Goal: Transaction & Acquisition: Purchase product/service

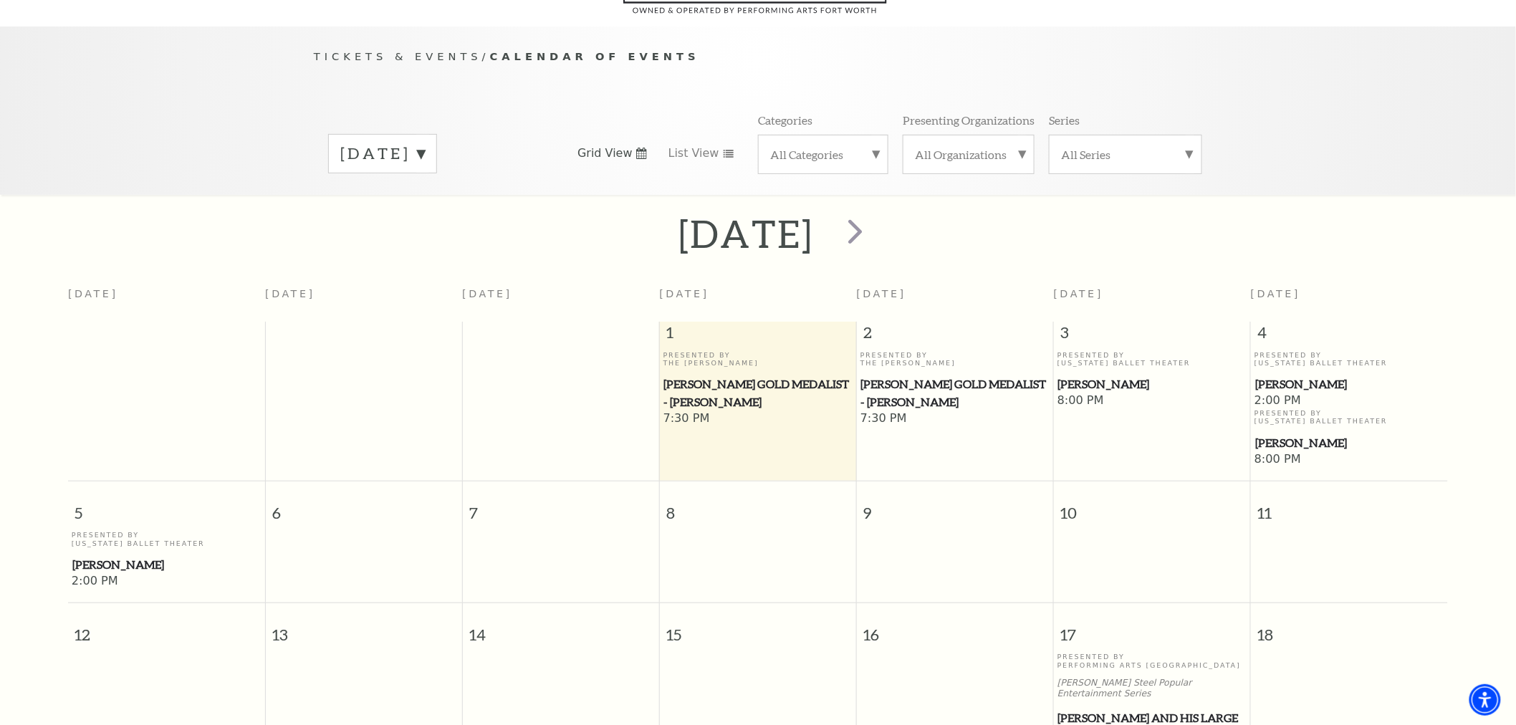
scroll to position [126, 0]
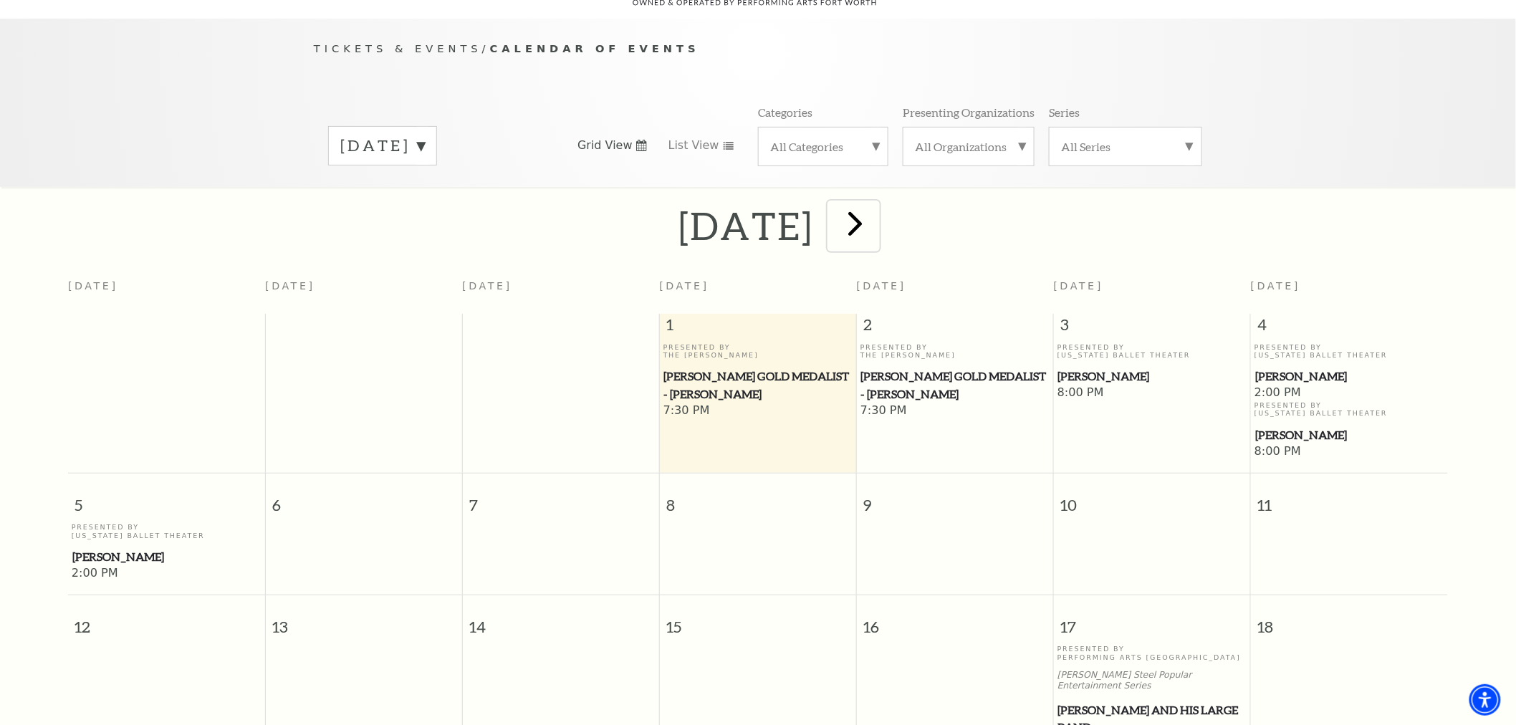
click at [875, 205] on span "next" at bounding box center [854, 223] width 41 height 41
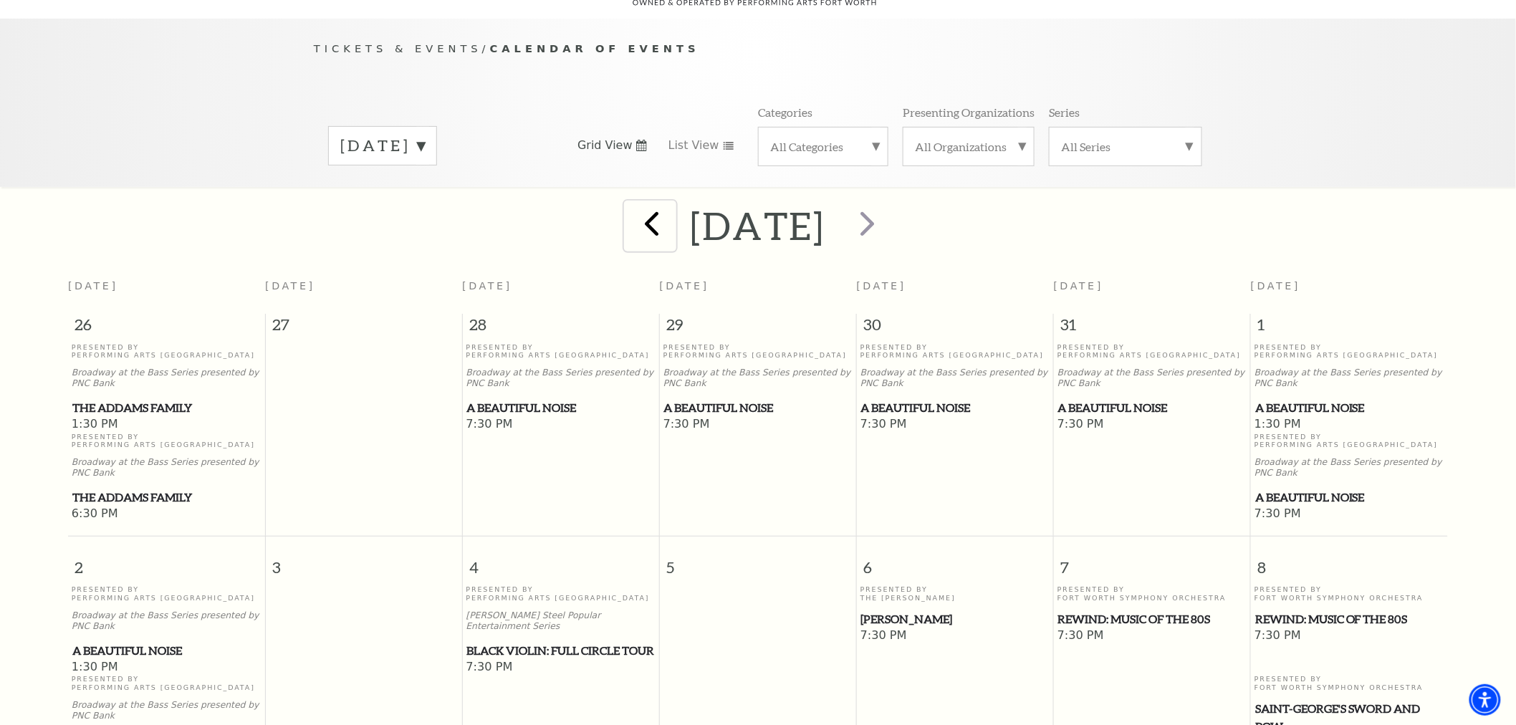
click at [632, 203] on span "prev" at bounding box center [652, 223] width 41 height 41
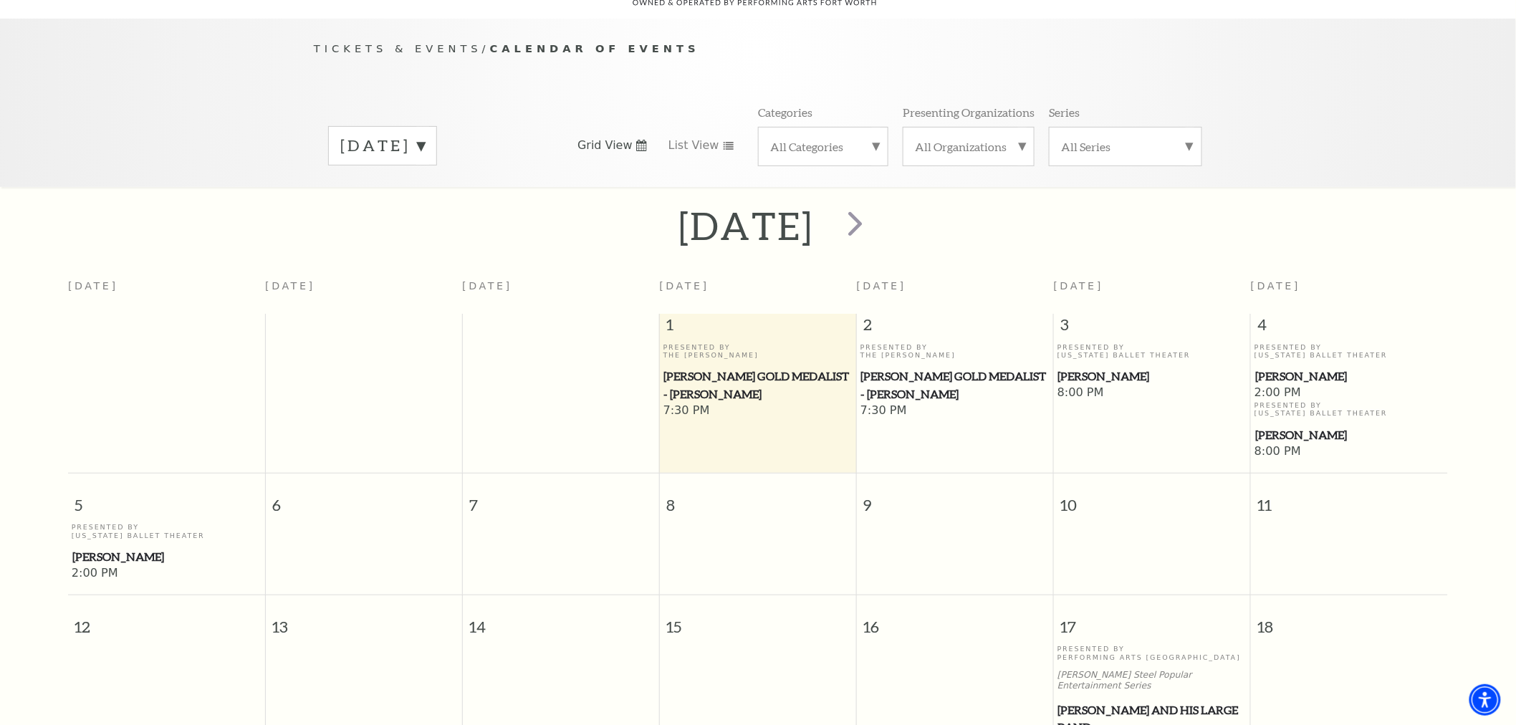
scroll to position [365, 0]
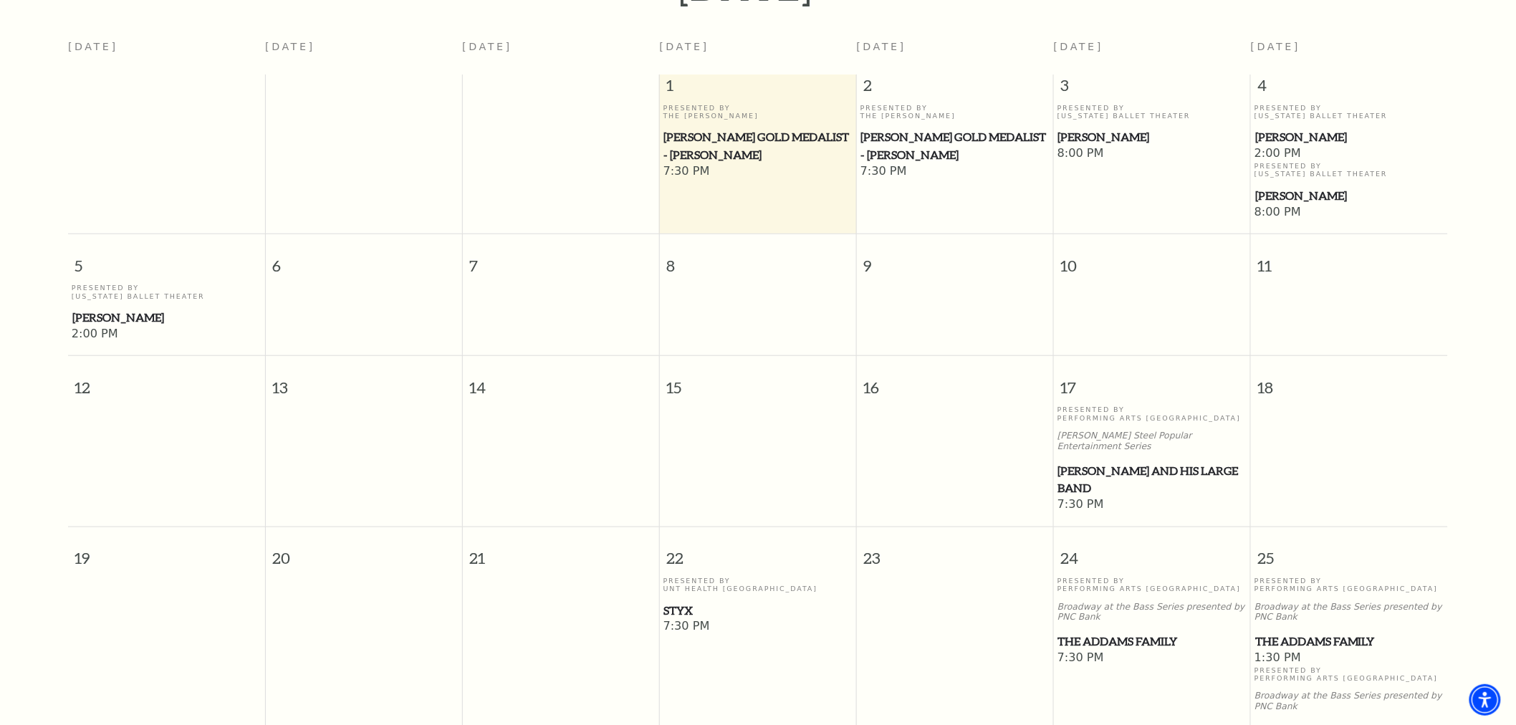
click at [1137, 462] on span "Lyle Lovett and his Large Band" at bounding box center [1152, 479] width 188 height 35
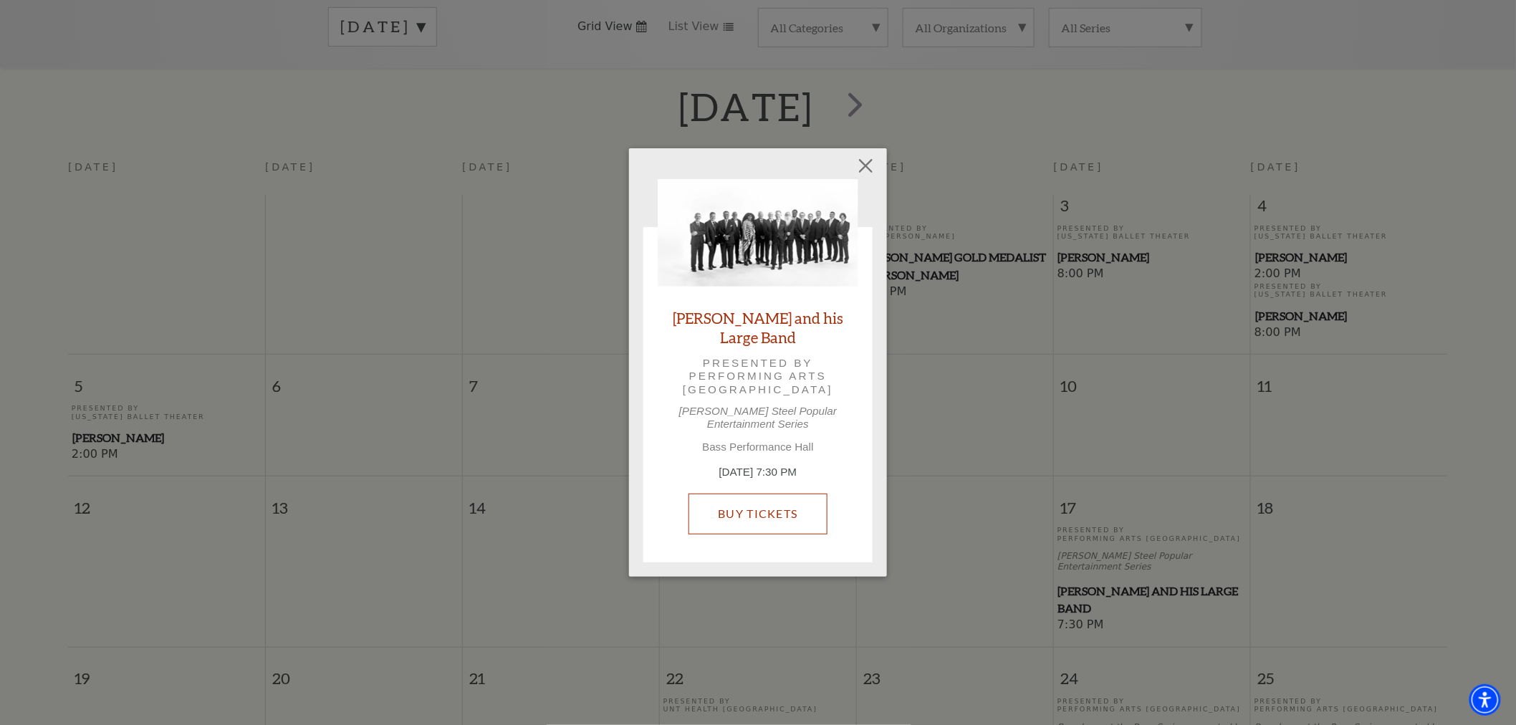
scroll to position [126, 0]
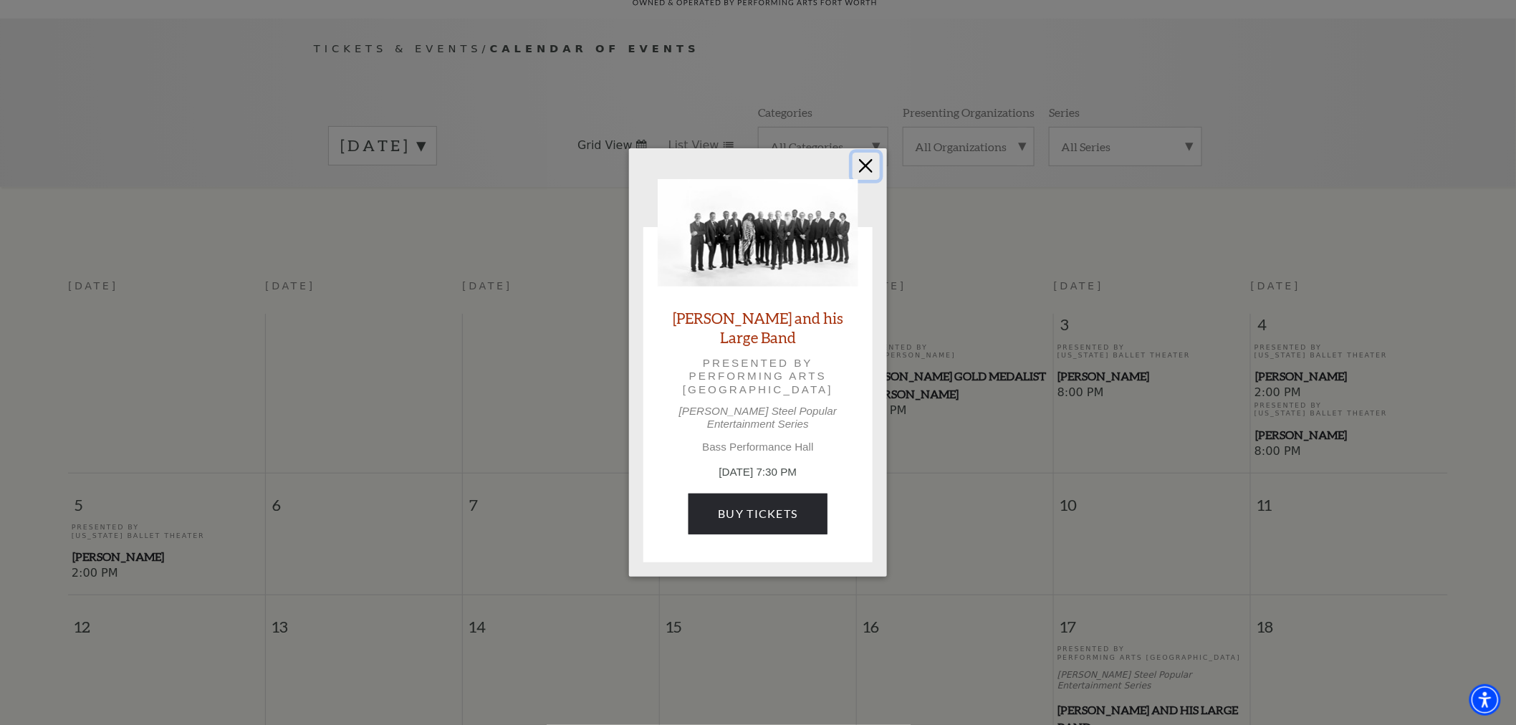
drag, startPoint x: 878, startPoint y: 178, endPoint x: 871, endPoint y: 174, distance: 8.0
click at [875, 175] on button "Close" at bounding box center [865, 166] width 27 height 27
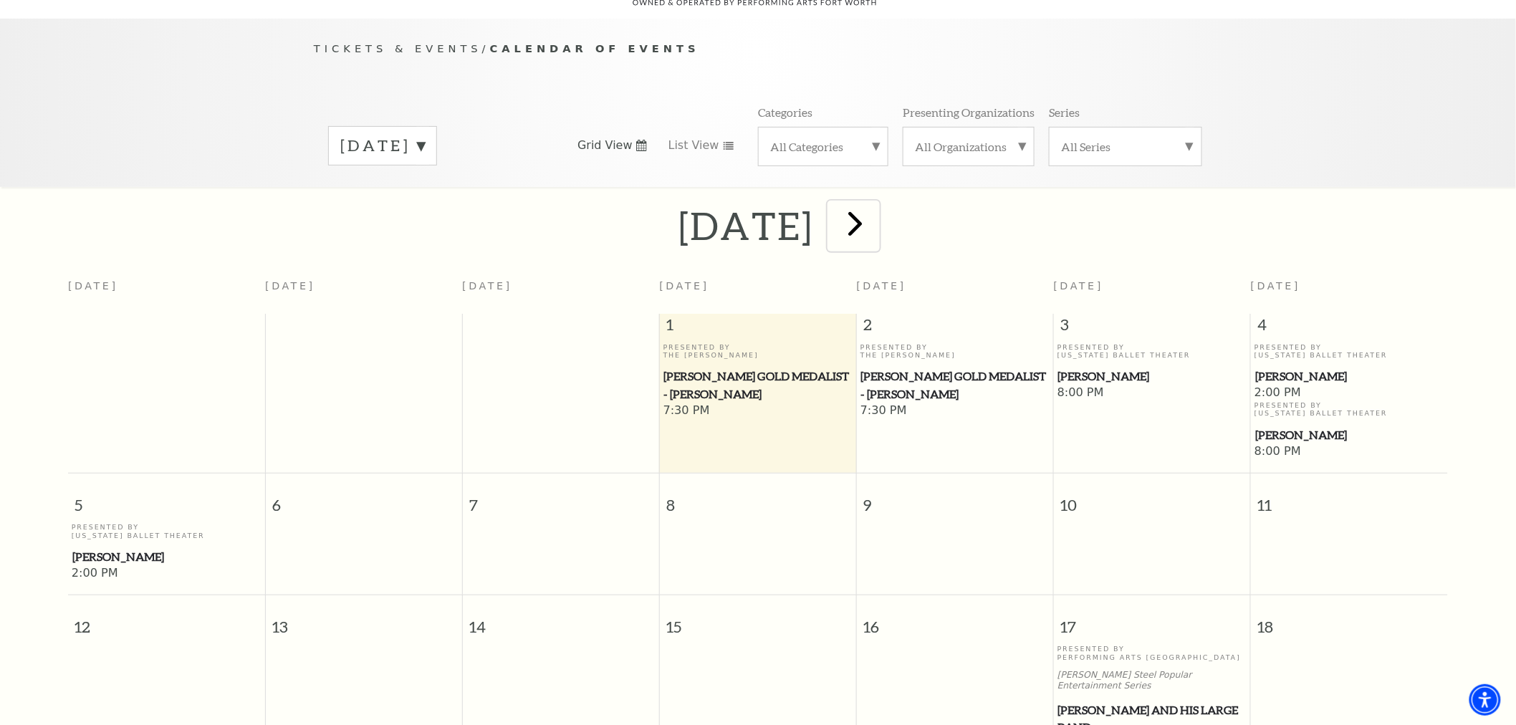
click at [875, 213] on span "next" at bounding box center [854, 223] width 41 height 41
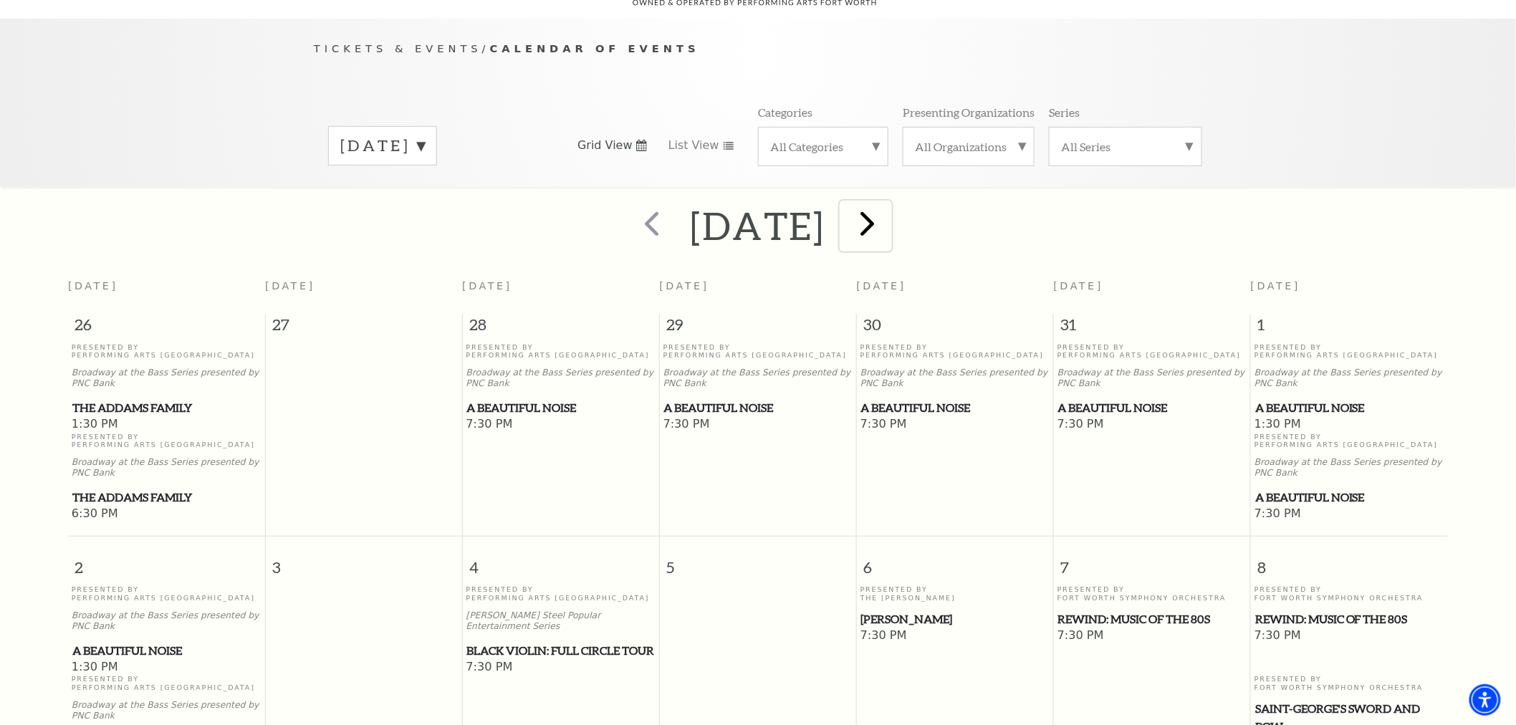
click at [887, 215] on span "next" at bounding box center [867, 223] width 41 height 41
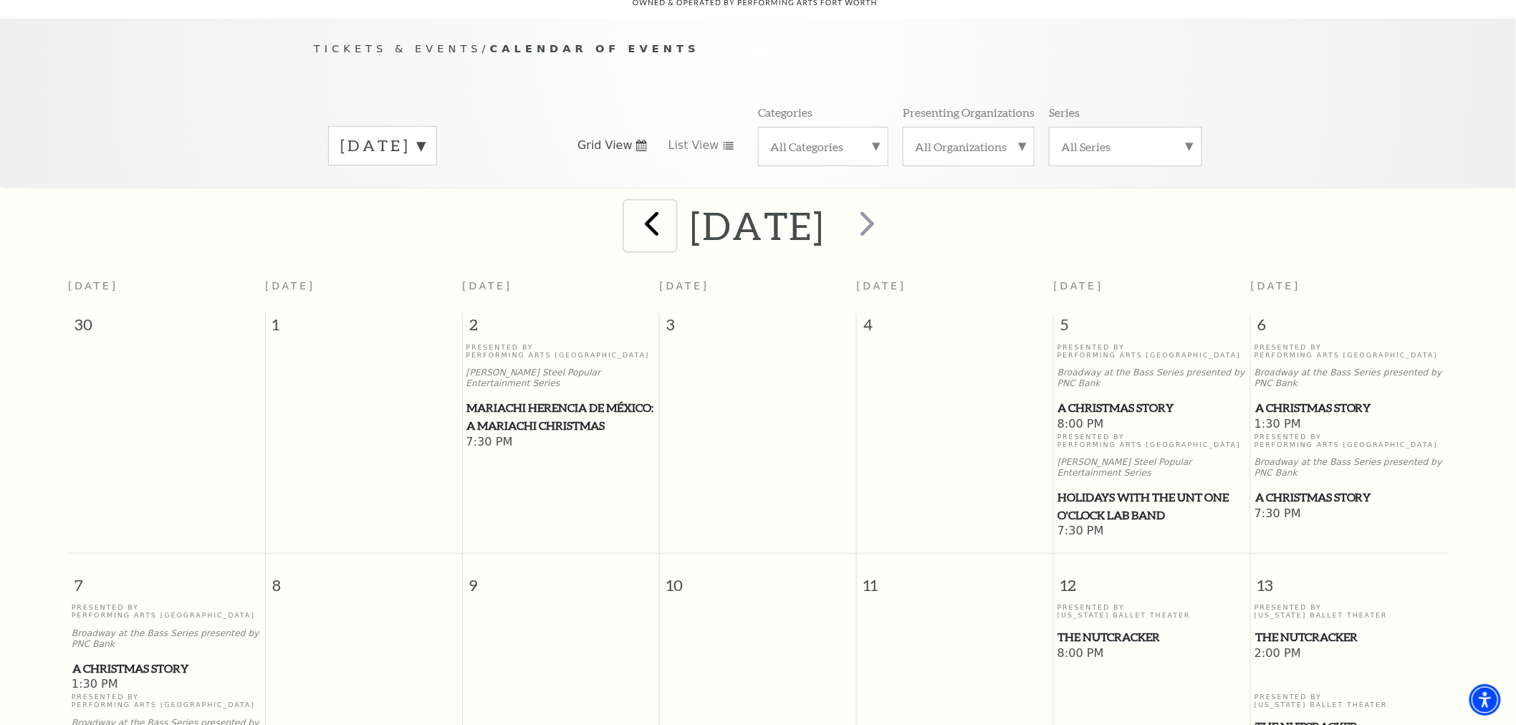
click at [632, 215] on span "prev" at bounding box center [652, 223] width 41 height 41
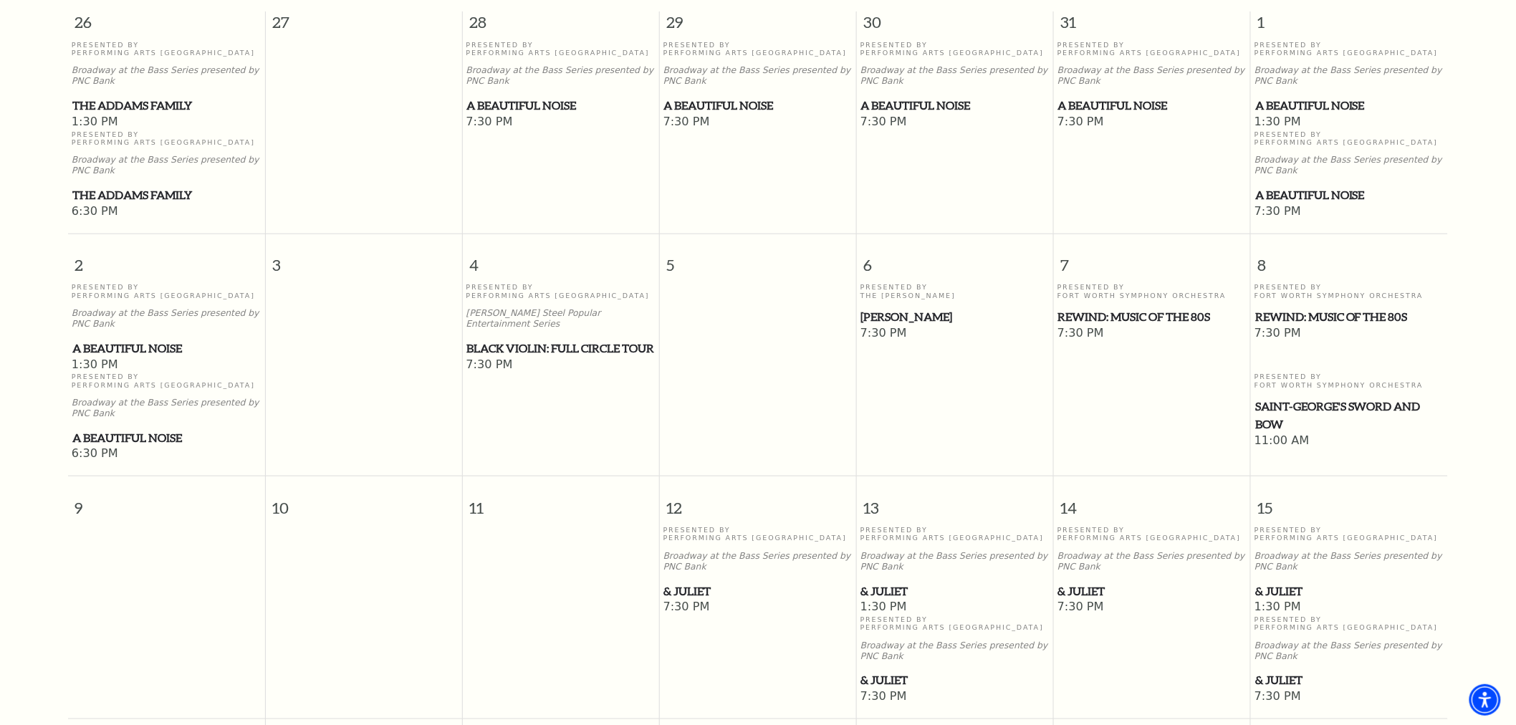
scroll to position [445, 0]
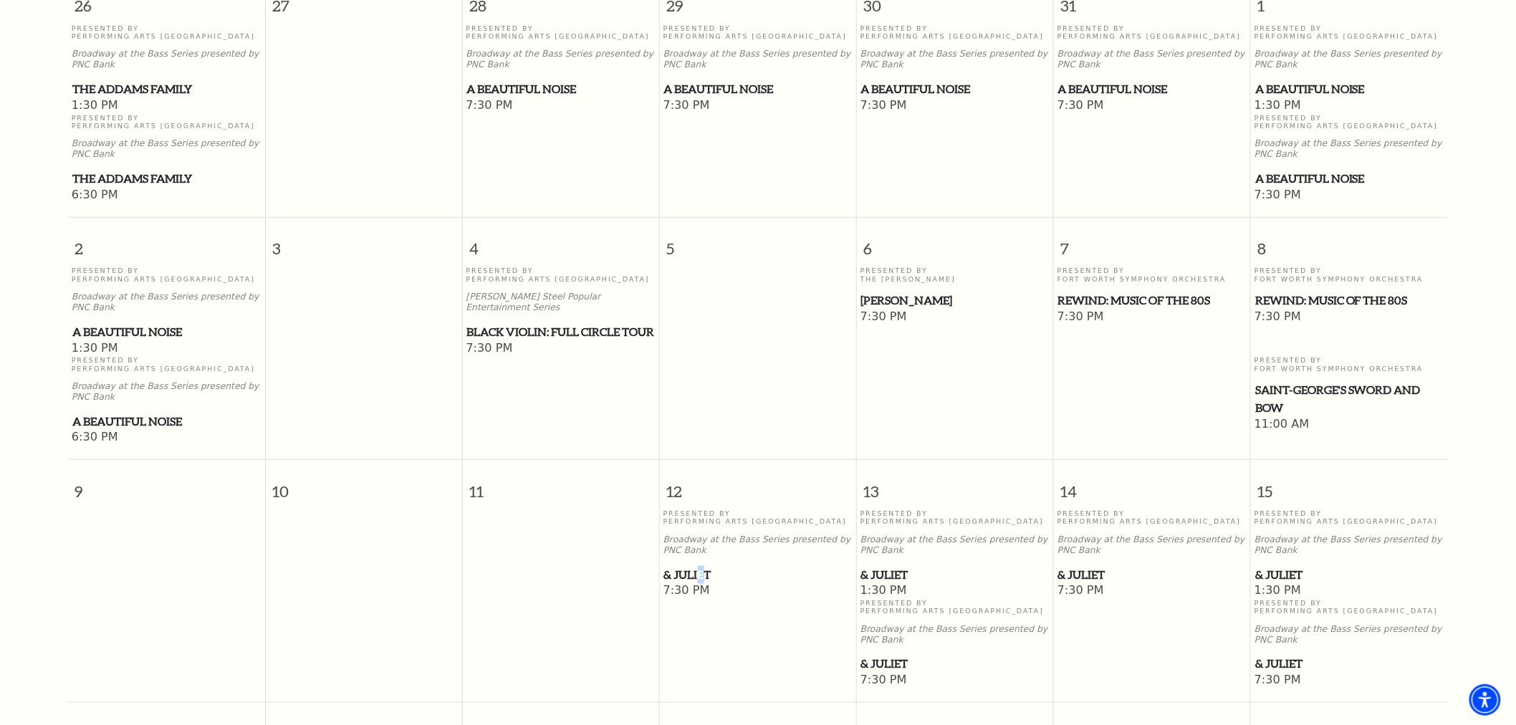
drag, startPoint x: 705, startPoint y: 564, endPoint x: 698, endPoint y: 567, distance: 7.4
click at [698, 567] on span "& Juliet" at bounding box center [758, 575] width 188 height 18
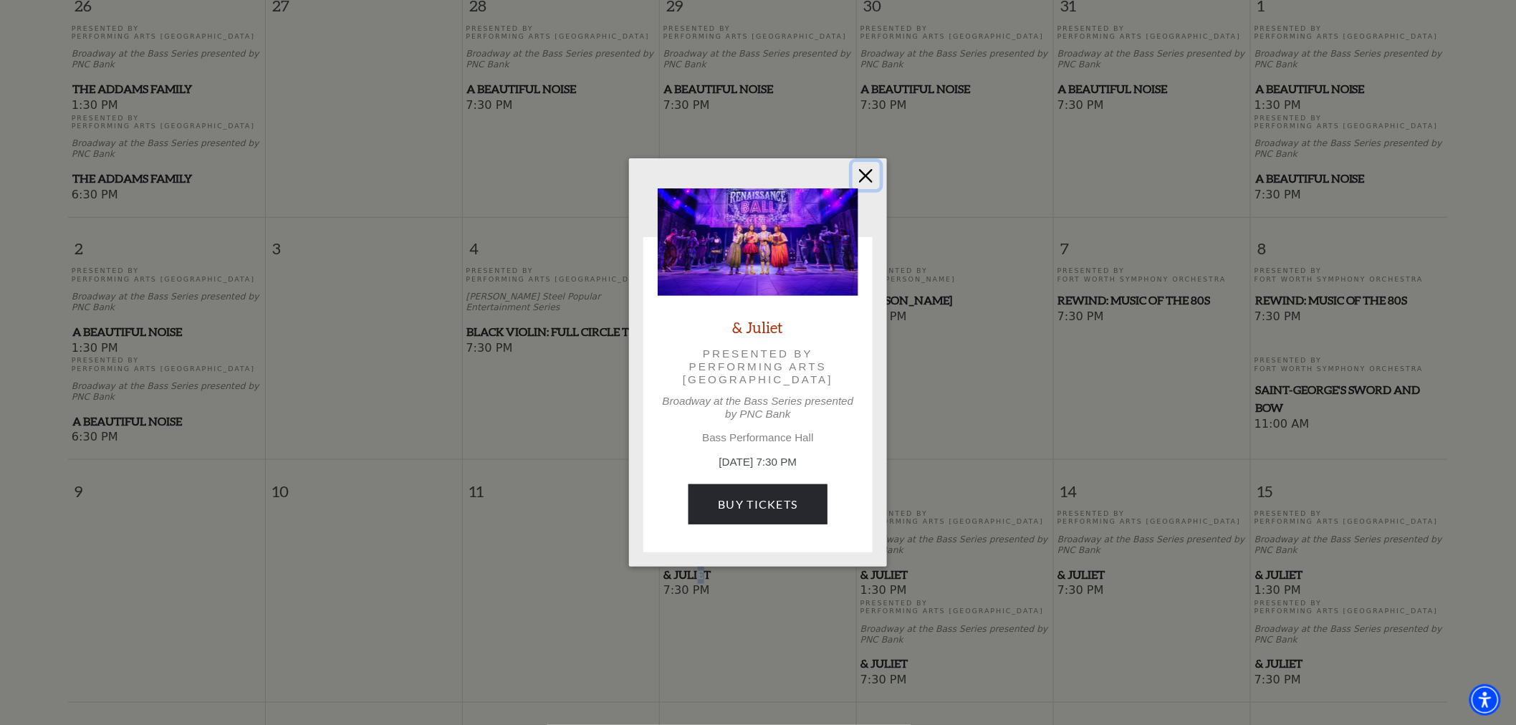
click at [874, 178] on button "Close" at bounding box center [865, 175] width 27 height 27
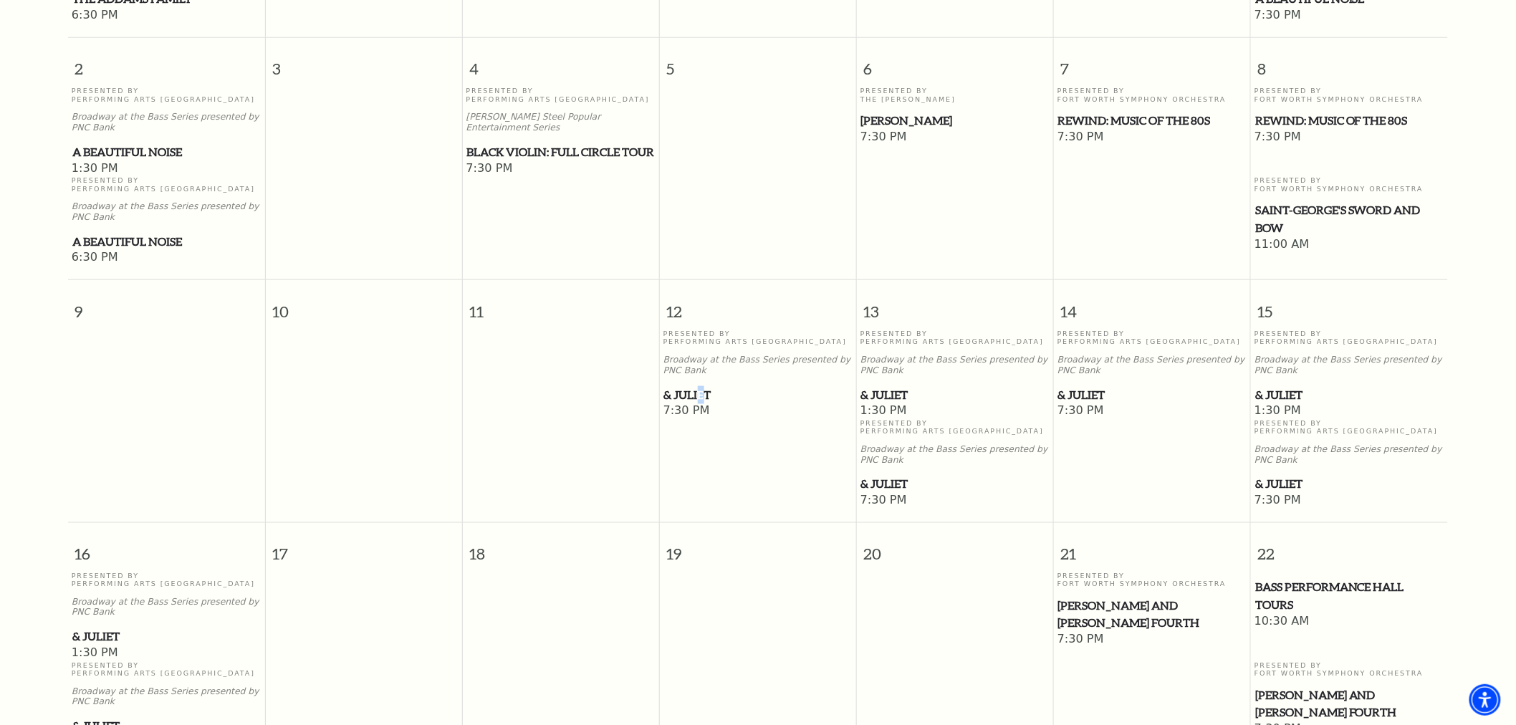
scroll to position [683, 0]
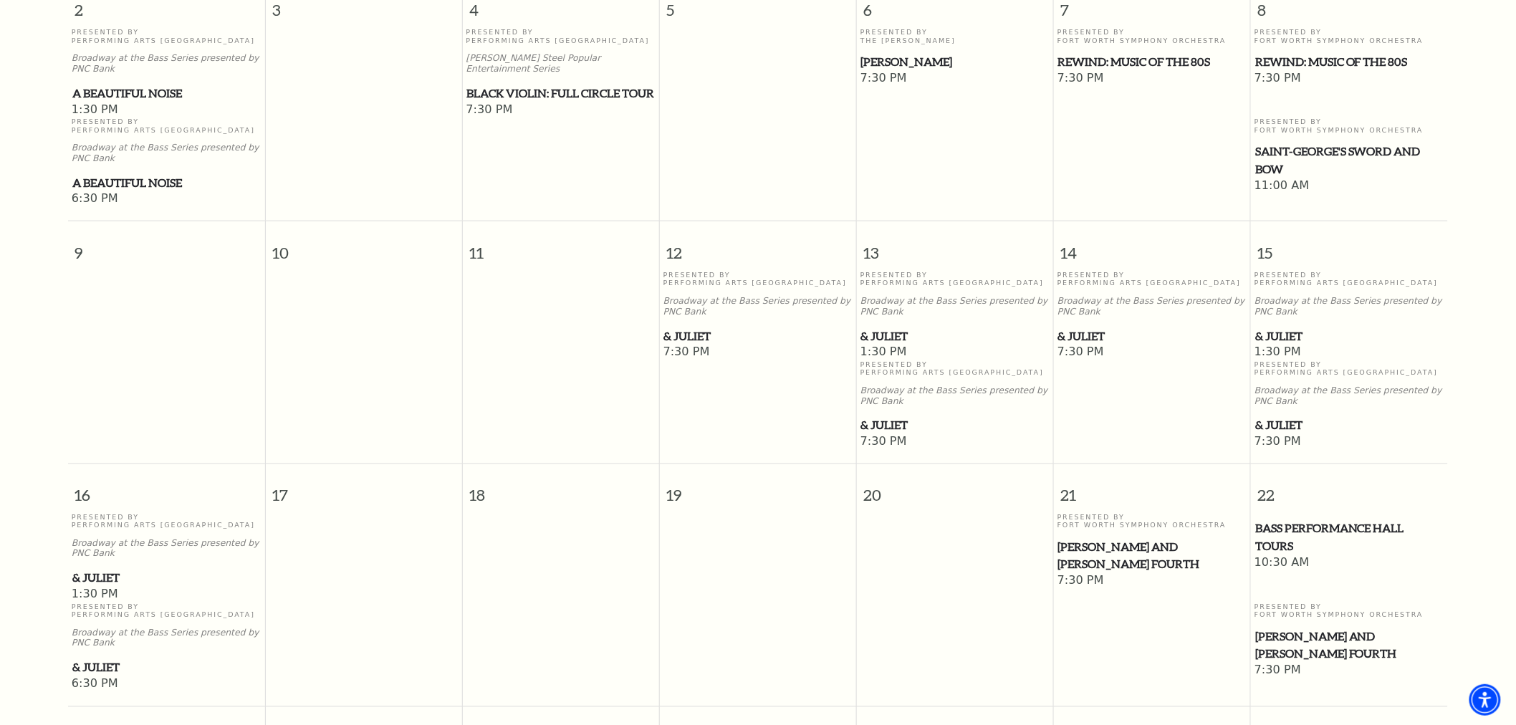
click at [584, 85] on span "Black Violin: Full Circle Tour" at bounding box center [561, 94] width 188 height 18
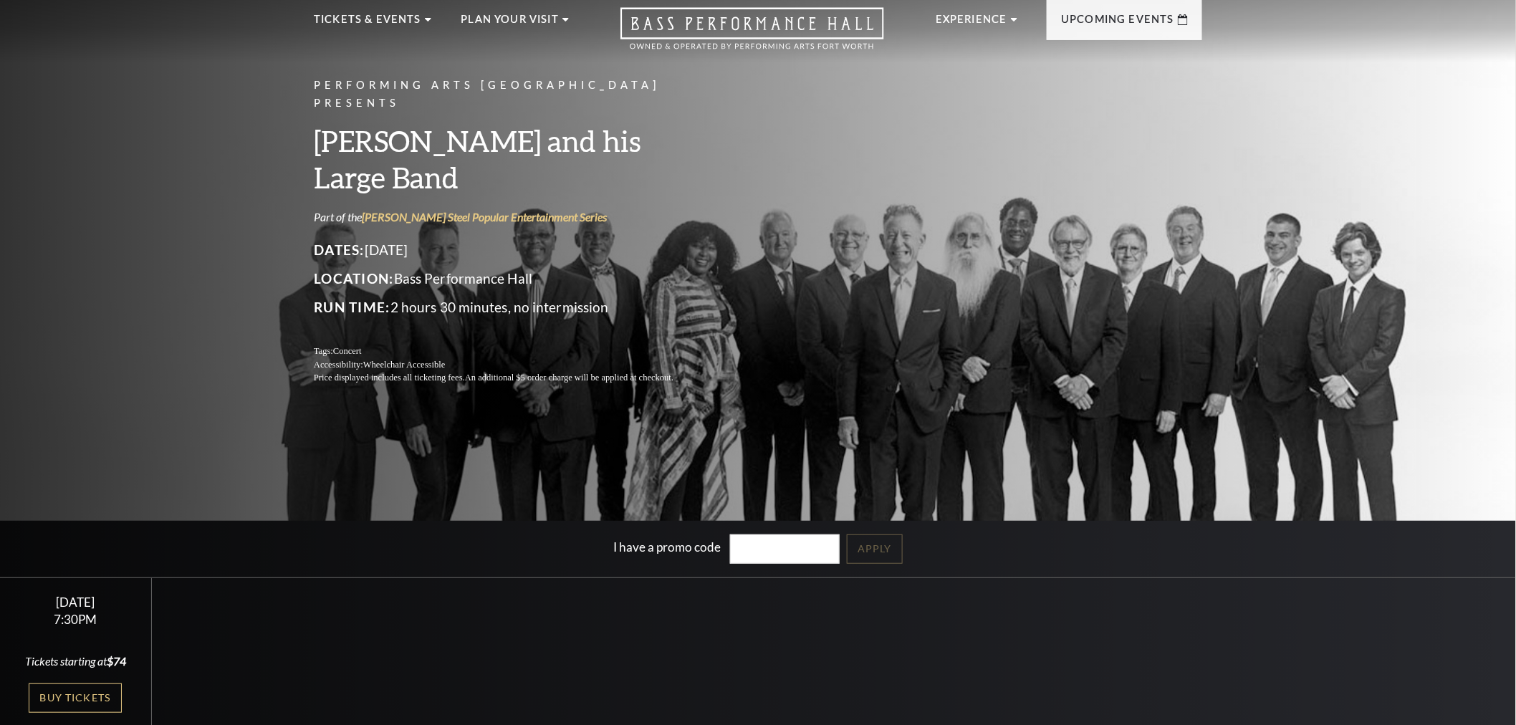
scroll to position [80, 0]
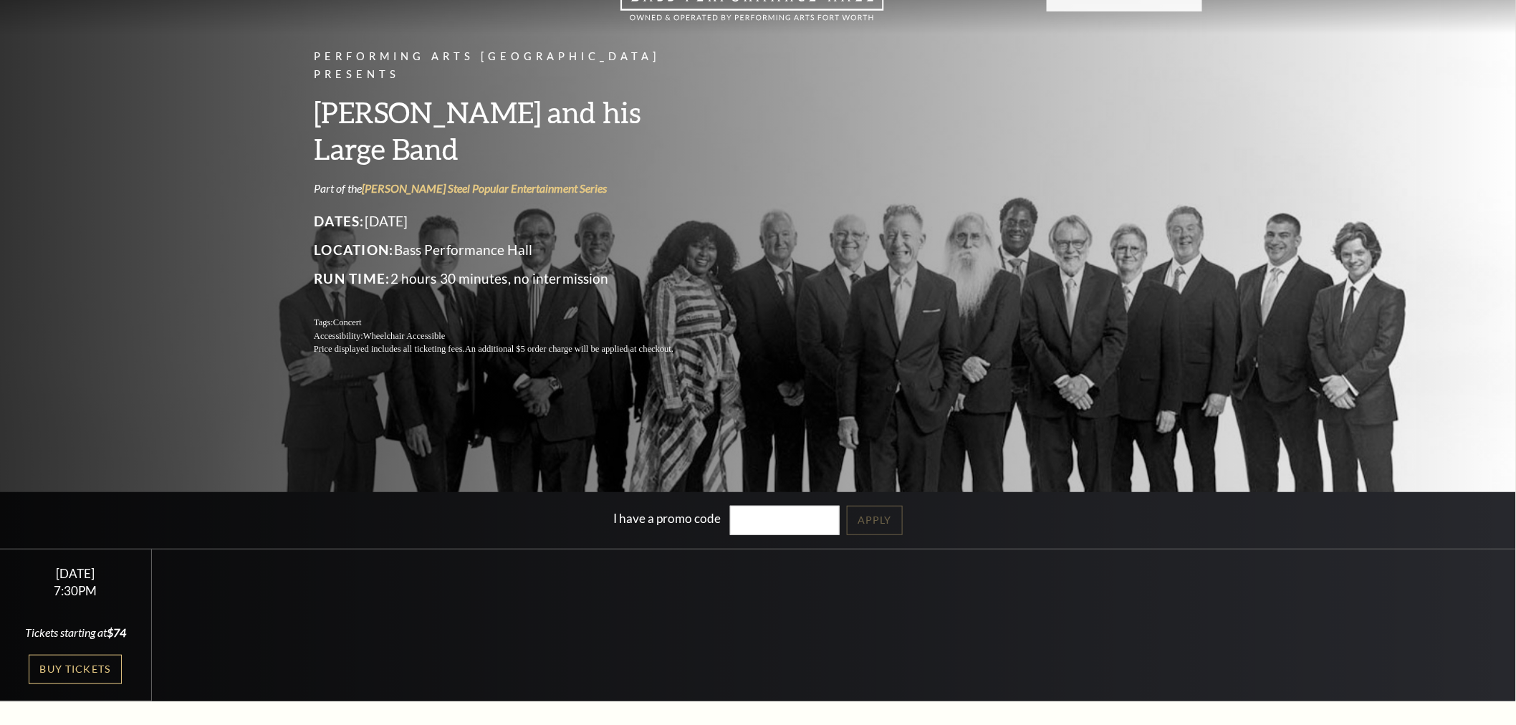
click at [74, 653] on div "Friday October 17 7:30PM Tickets starting at $74 Buy Tickets" at bounding box center [76, 625] width 152 height 153
click at [74, 672] on link "Buy Tickets" at bounding box center [75, 669] width 93 height 29
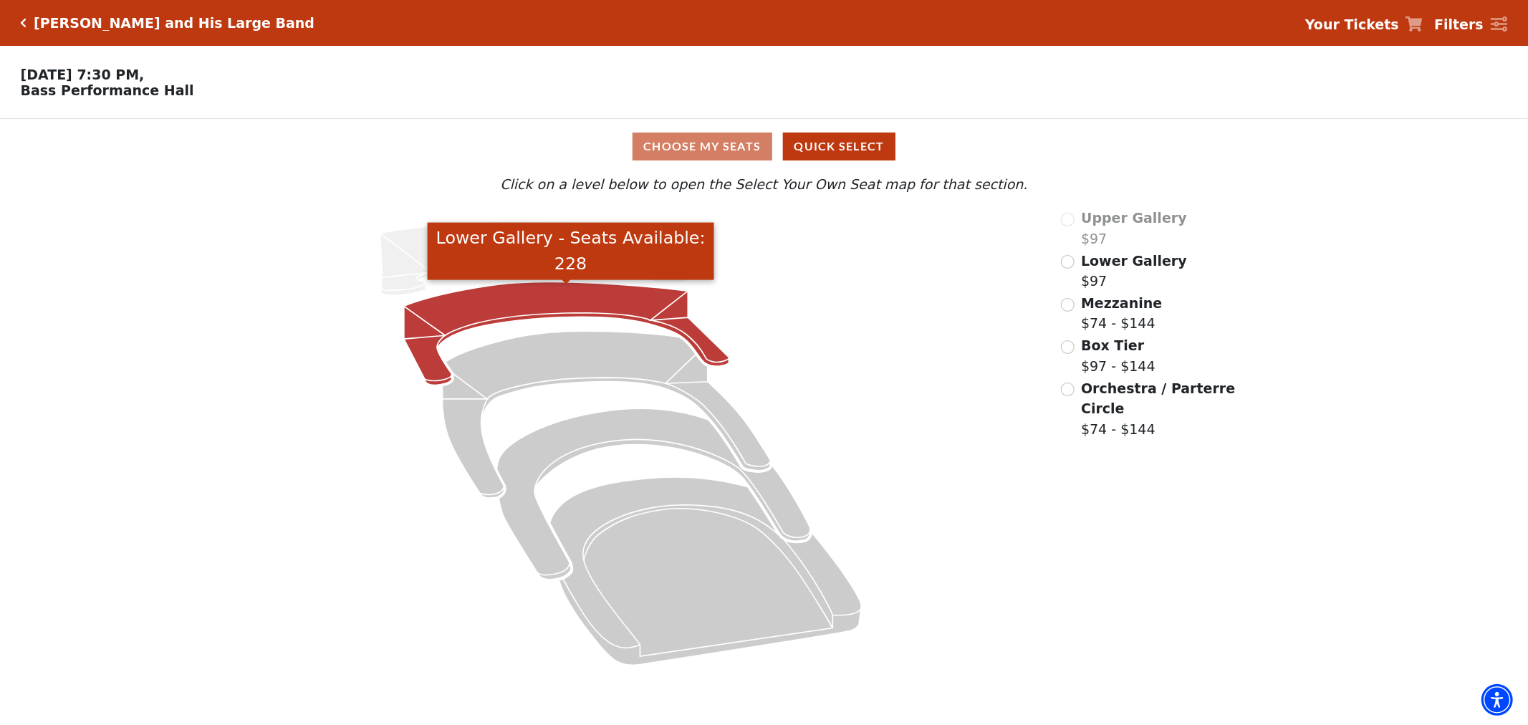
click at [607, 314] on icon "Lower Gallery - Seats Available: 228" at bounding box center [566, 333] width 325 height 103
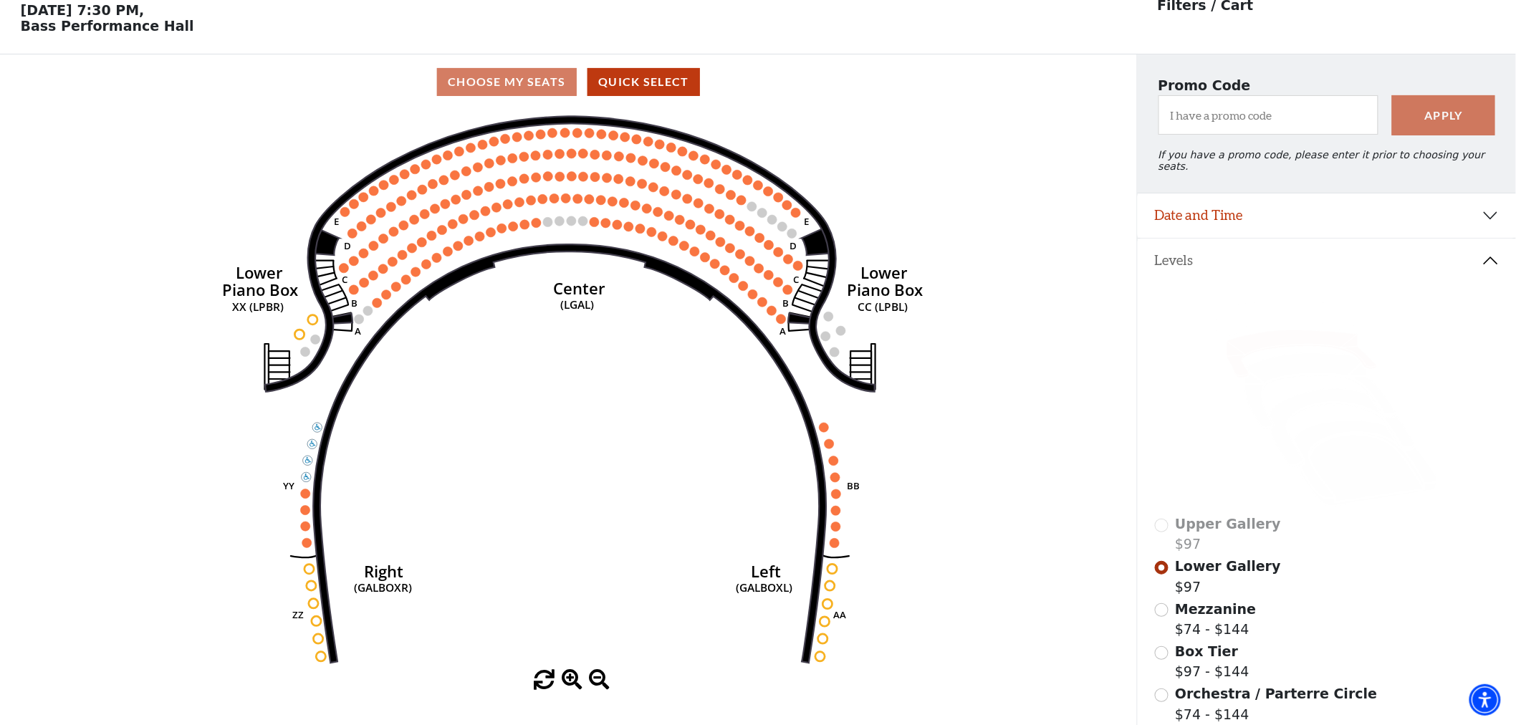
scroll to position [66, 0]
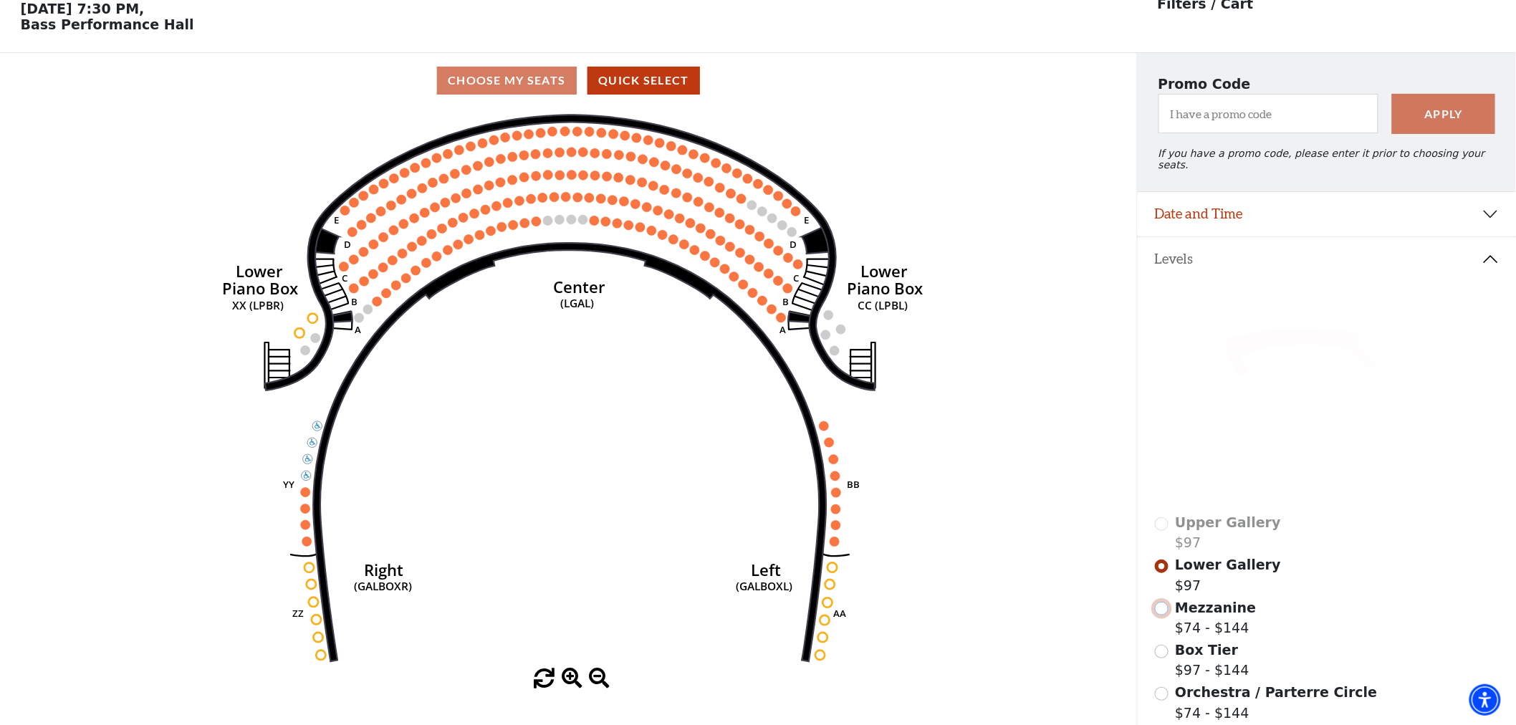
click at [1164, 602] on input "Mezzanine$74 - $144\a" at bounding box center [1162, 609] width 14 height 14
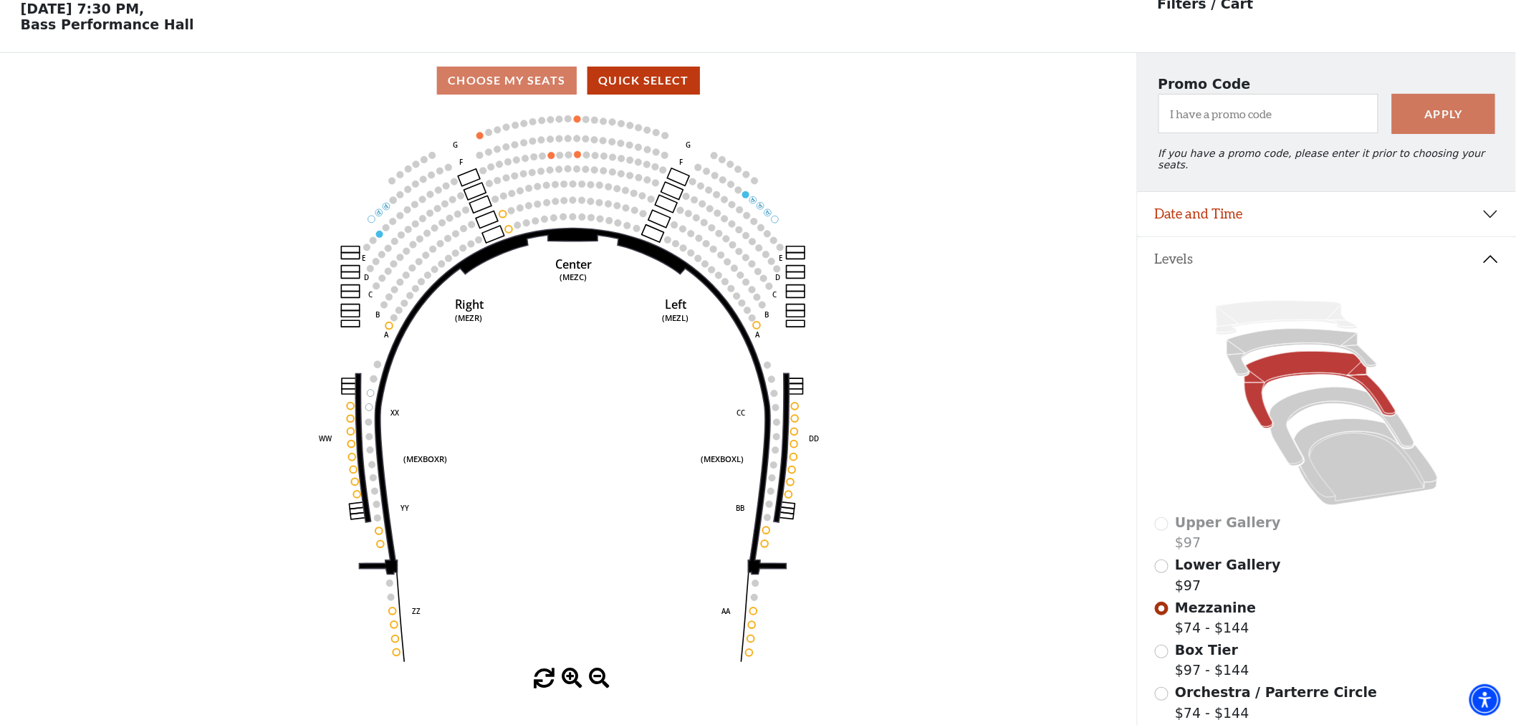
click at [1170, 692] on div "Orchestra / Parterre Circle $74 - $144" at bounding box center [1327, 702] width 345 height 41
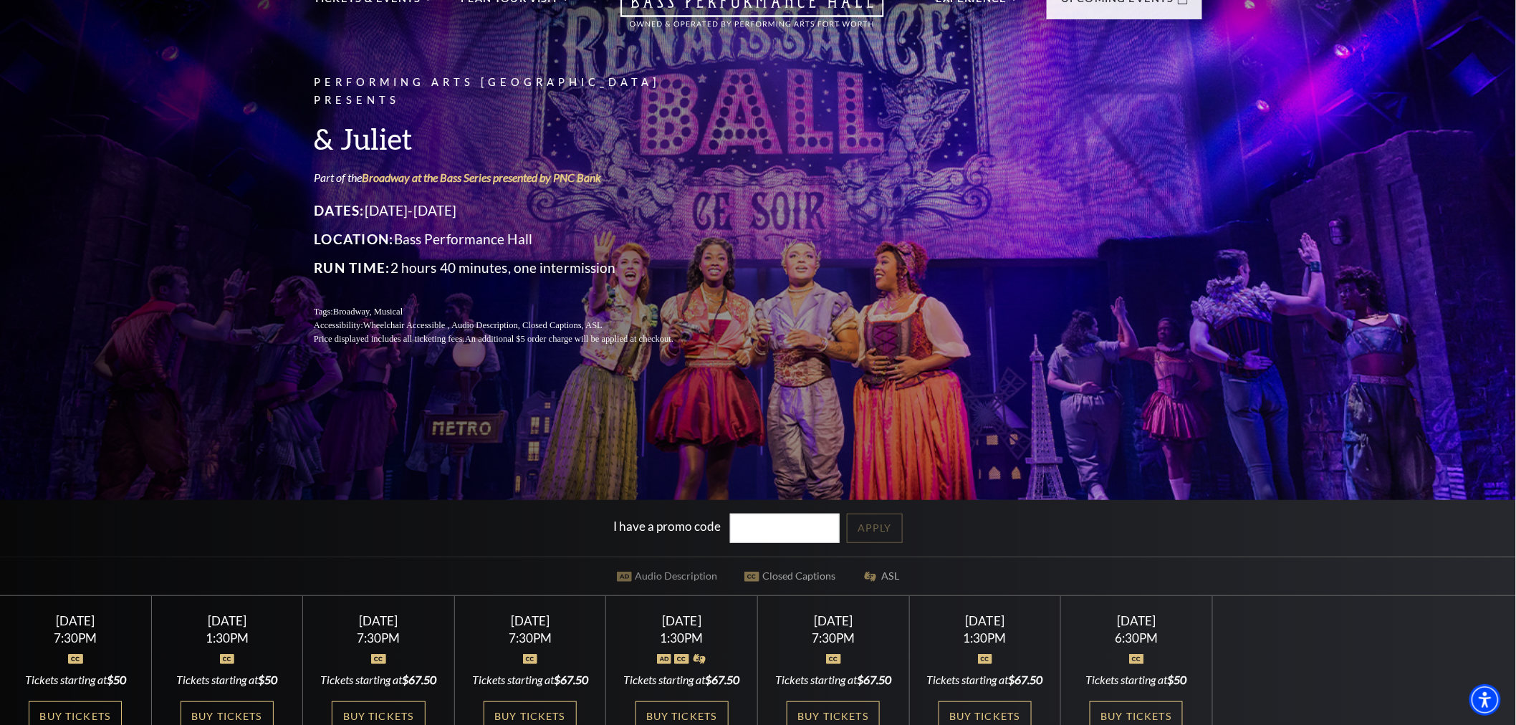
scroll to position [159, 0]
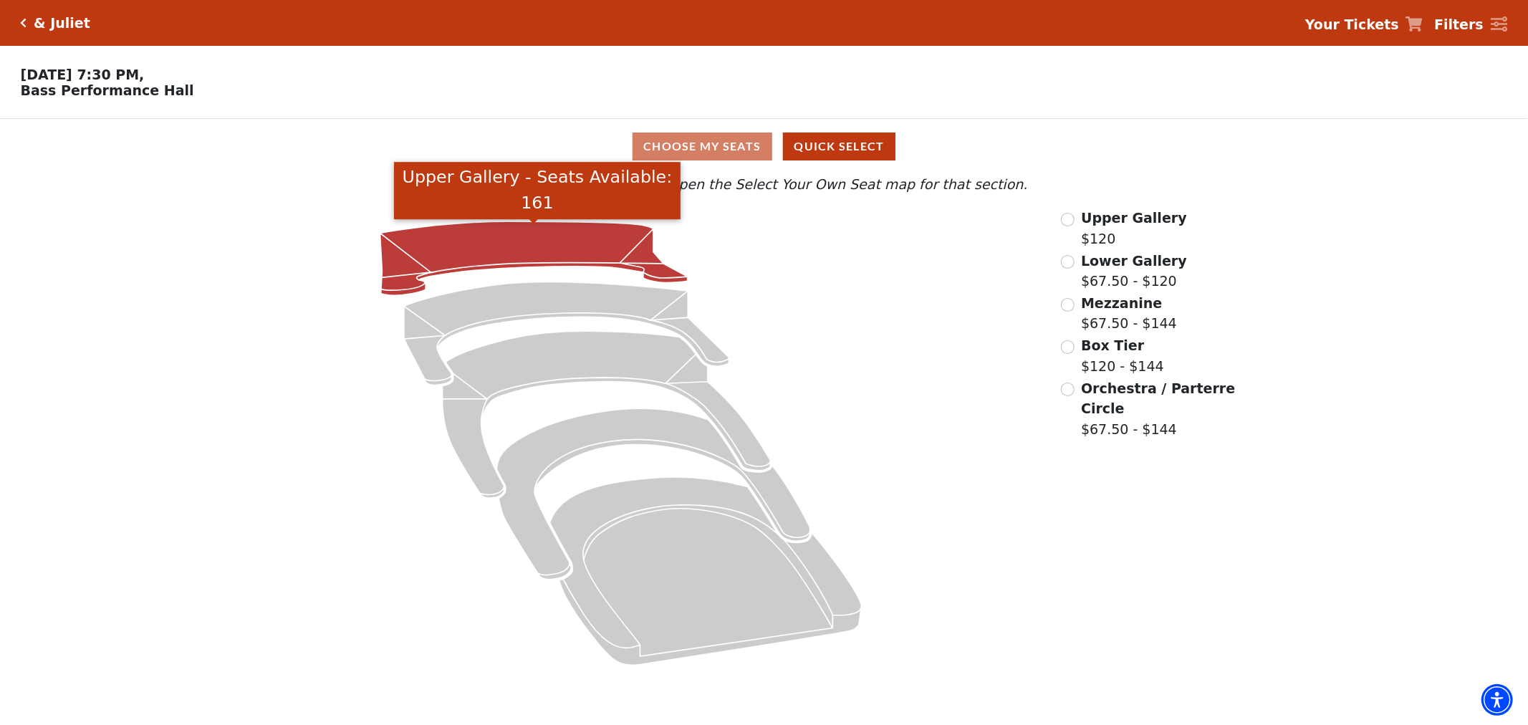
click at [610, 234] on icon "Upper Gallery - Seats Available: 161" at bounding box center [533, 258] width 307 height 74
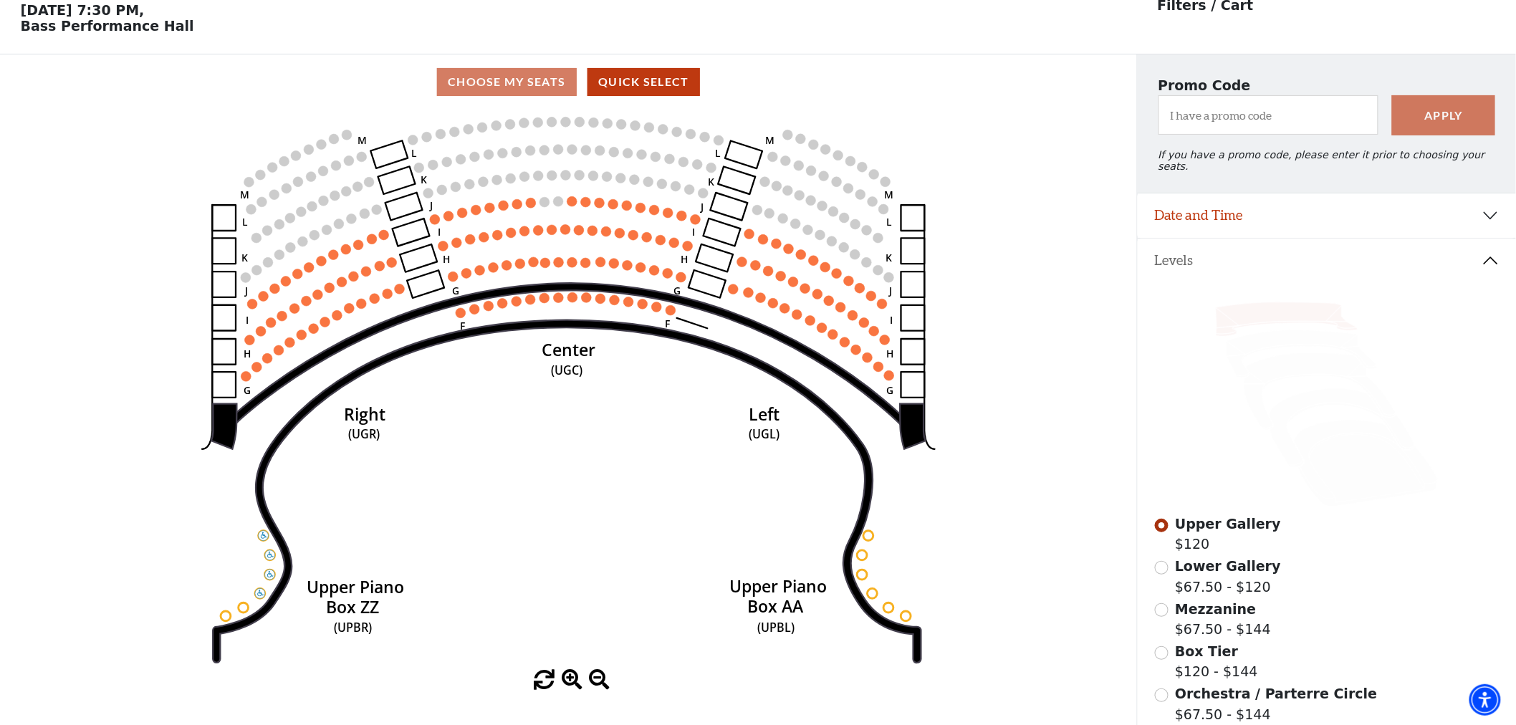
scroll to position [66, 0]
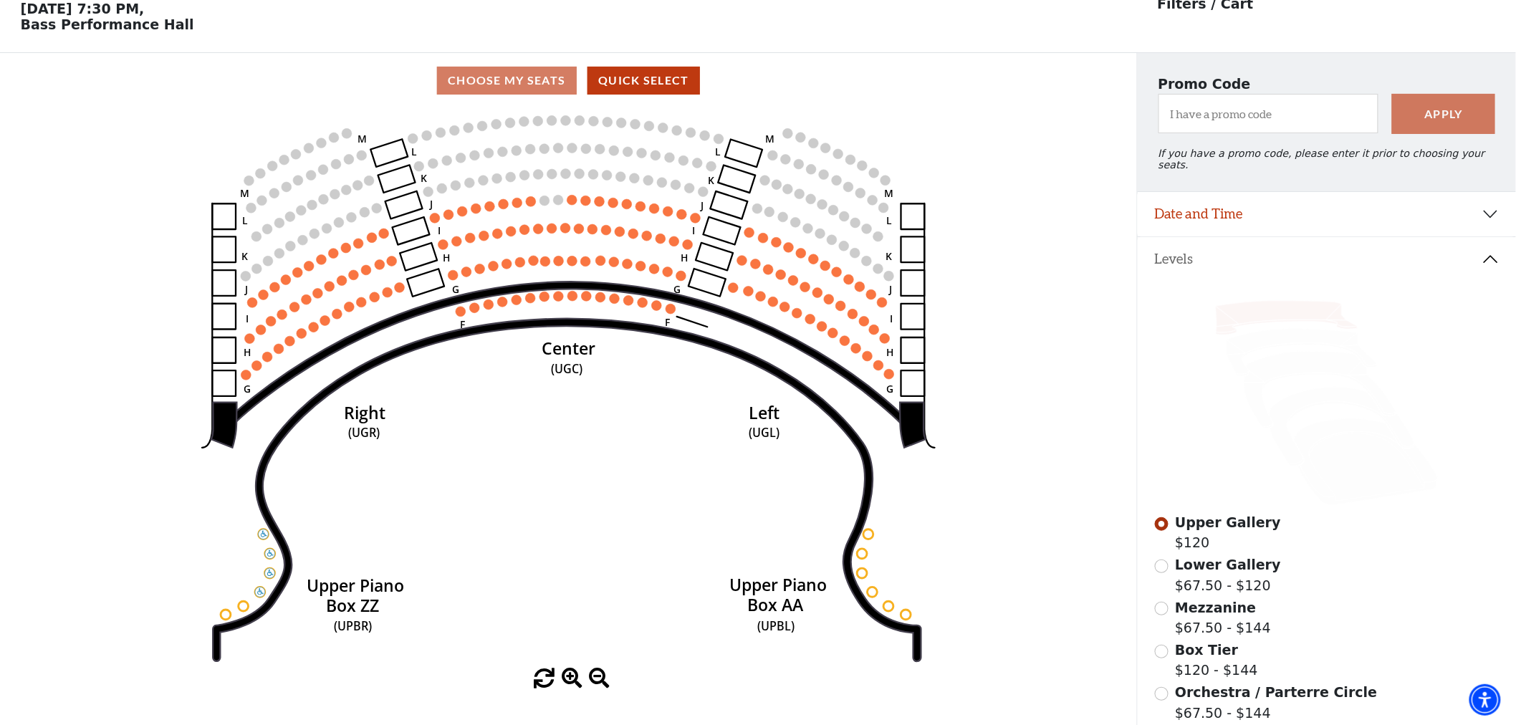
click at [1050, 123] on icon "Center (UGC) Right (UGR) Left (UGL) Upper Piano Box ZZ (UPBR) Upper Piano Box A…" at bounding box center [568, 388] width 1023 height 560
click at [1162, 562] on input "Lower Gallery$67.50 - $120\a" at bounding box center [1162, 566] width 14 height 14
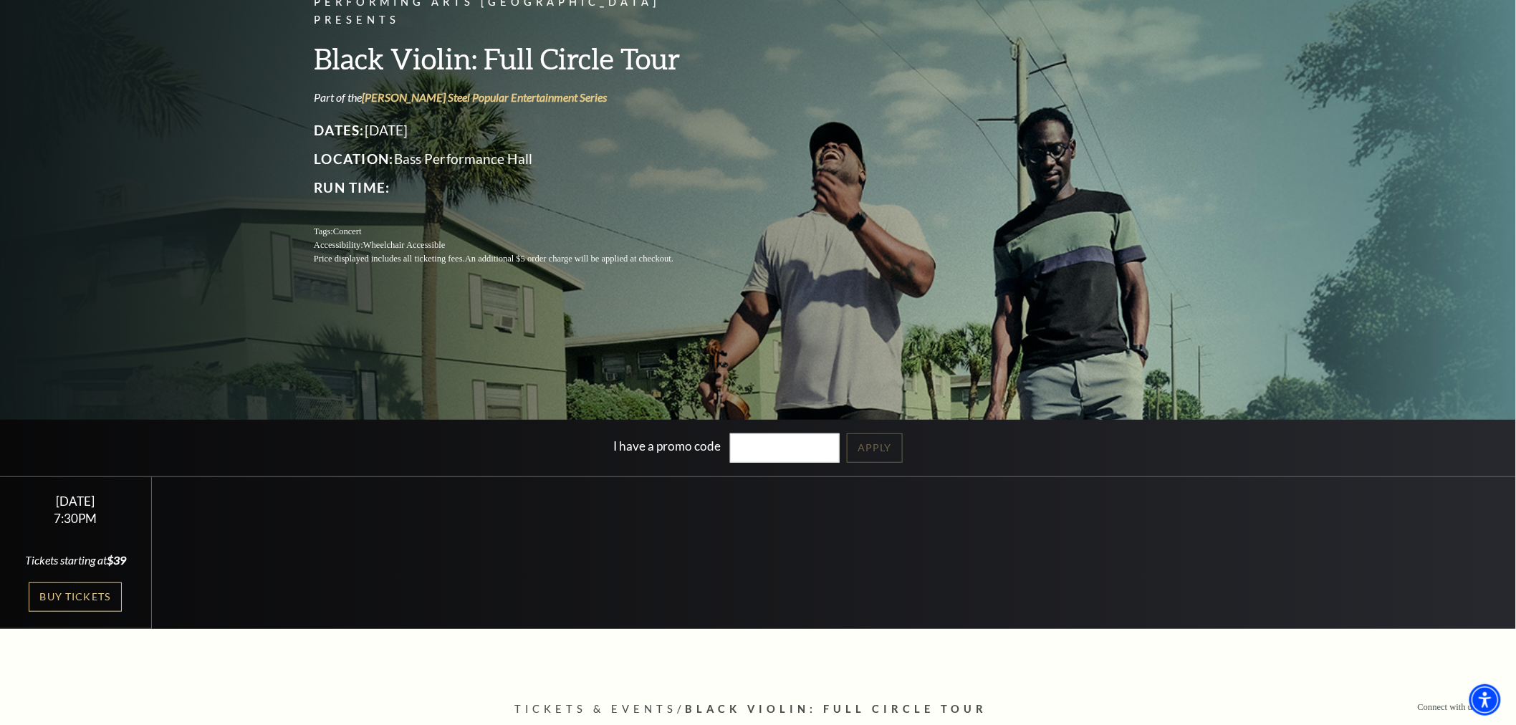
scroll to position [318, 0]
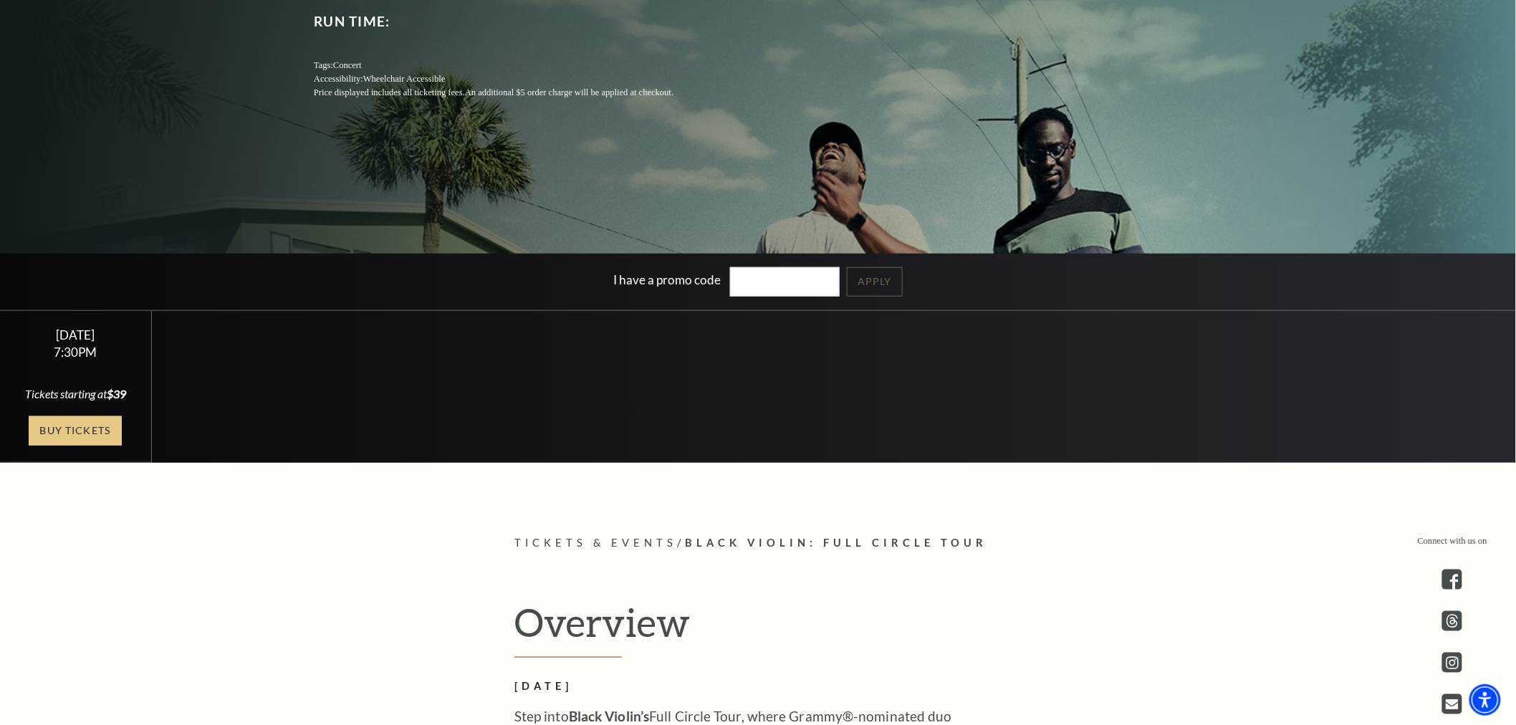
click at [80, 427] on link "Buy Tickets" at bounding box center [75, 430] width 93 height 29
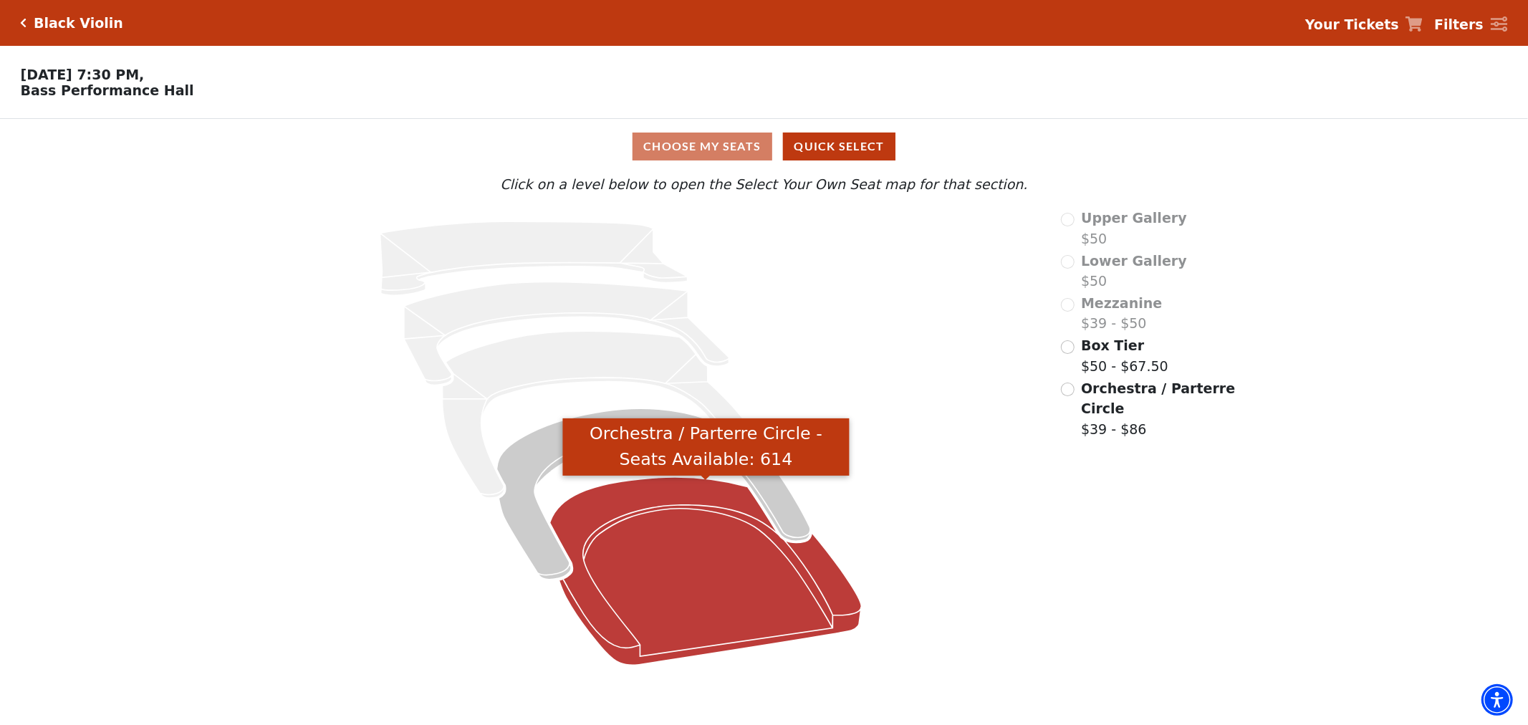
click at [648, 538] on icon "Orchestra / Parterre Circle - Seats Available: 614" at bounding box center [706, 571] width 312 height 188
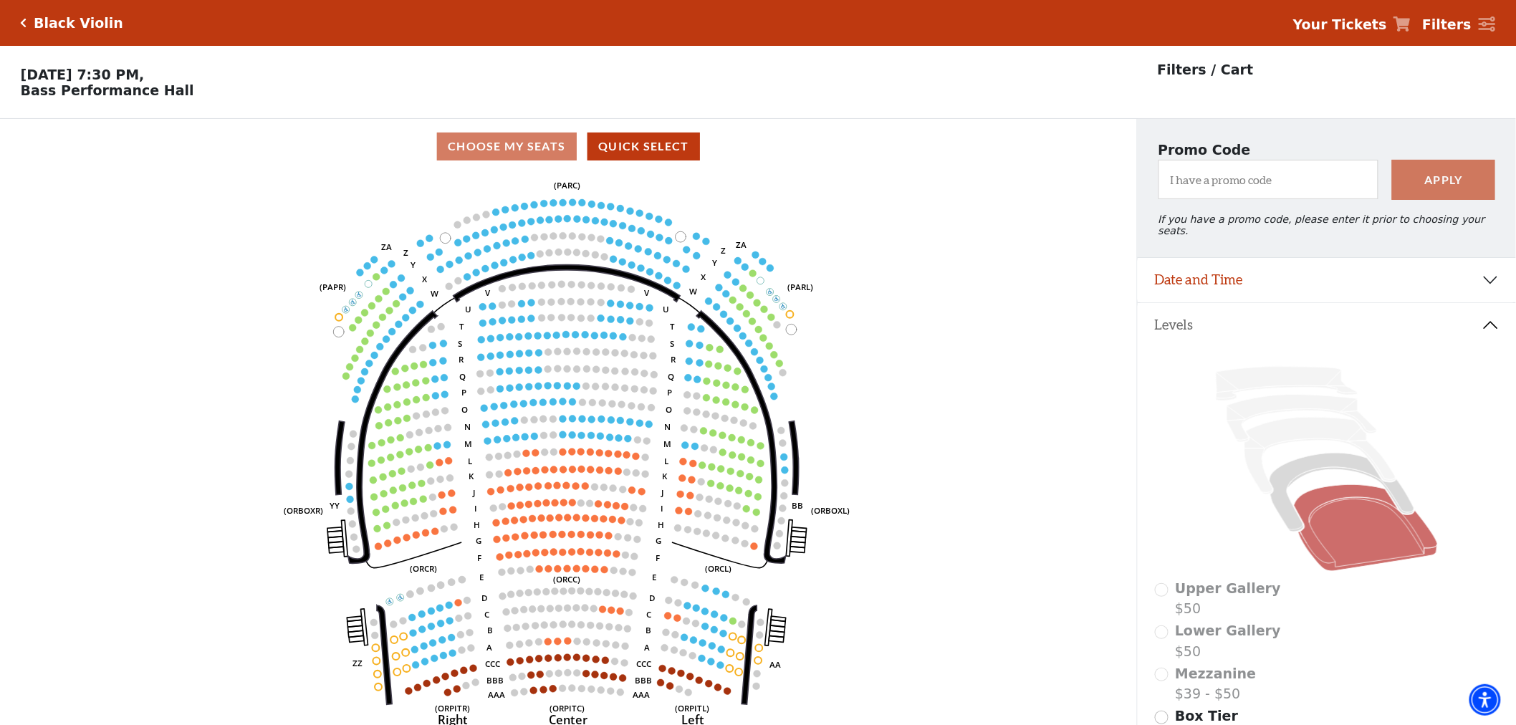
scroll to position [66, 0]
